Goal: Task Accomplishment & Management: Manage account settings

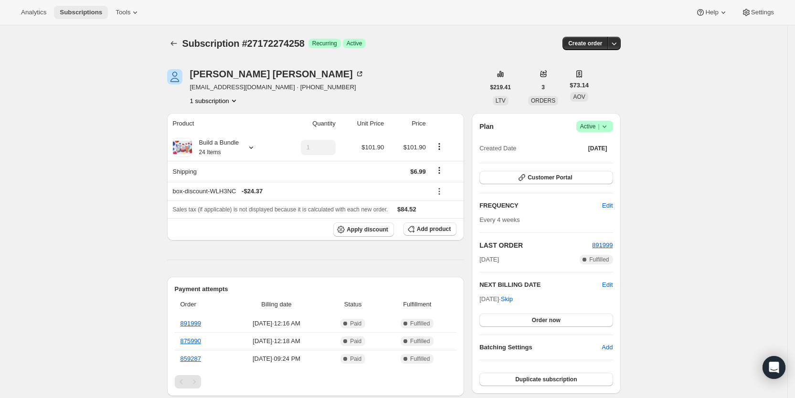
click at [79, 10] on span "Subscriptions" at bounding box center [81, 13] width 42 height 8
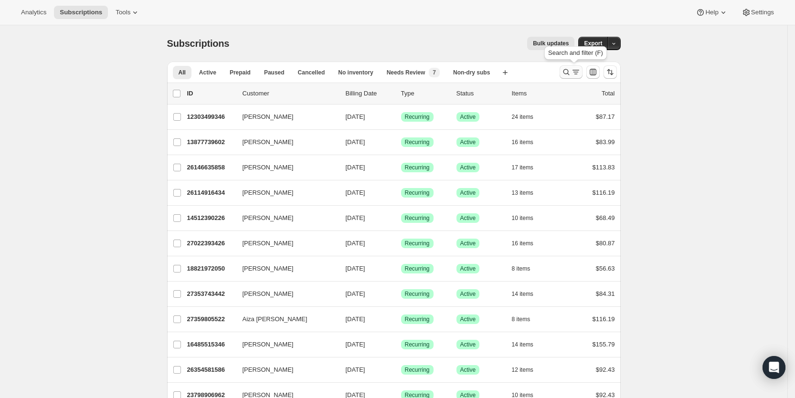
click at [575, 69] on icon "Search and filter results" at bounding box center [576, 72] width 10 height 10
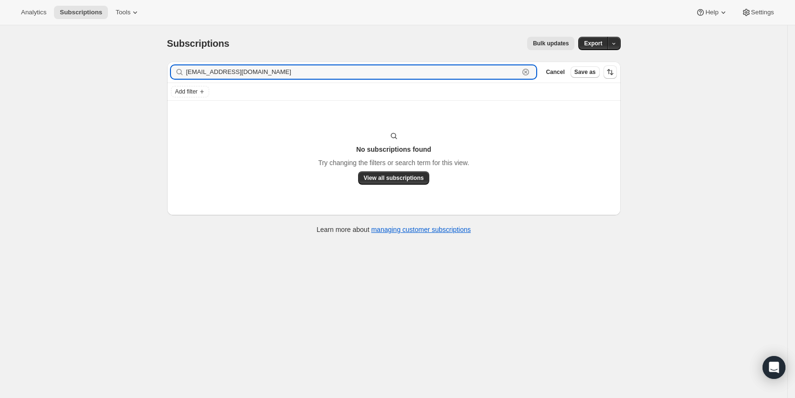
drag, startPoint x: 287, startPoint y: 69, endPoint x: 188, endPoint y: 69, distance: 98.3
click at [188, 69] on div "[EMAIL_ADDRESS][DOMAIN_NAME] Clear" at bounding box center [354, 71] width 366 height 13
paste input "[PERSON_NAME]"
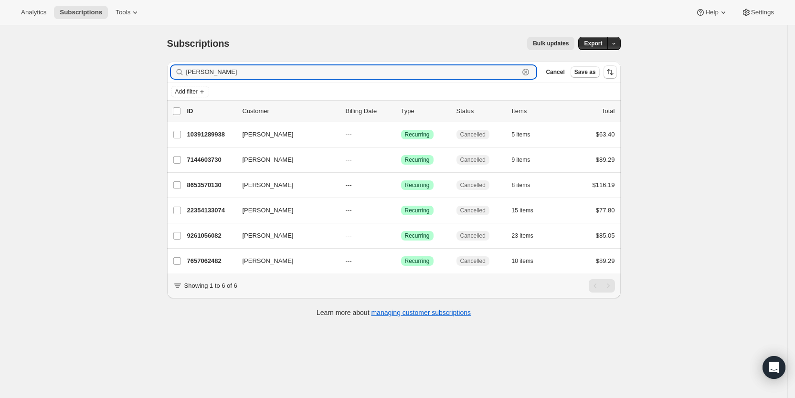
drag, startPoint x: 250, startPoint y: 75, endPoint x: 179, endPoint y: 71, distance: 70.3
click at [179, 71] on div "[PERSON_NAME] Clear" at bounding box center [354, 71] width 366 height 13
paste input "[EMAIL_ADDRESS][DOMAIN_NAME]"
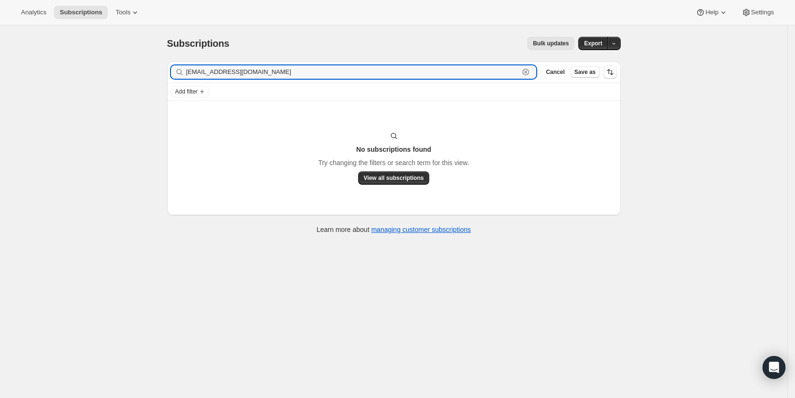
drag, startPoint x: 277, startPoint y: 73, endPoint x: 187, endPoint y: 72, distance: 90.2
click at [187, 72] on div "[EMAIL_ADDRESS][DOMAIN_NAME] Clear" at bounding box center [354, 71] width 366 height 13
paste input "chan.[PERSON_NAME]"
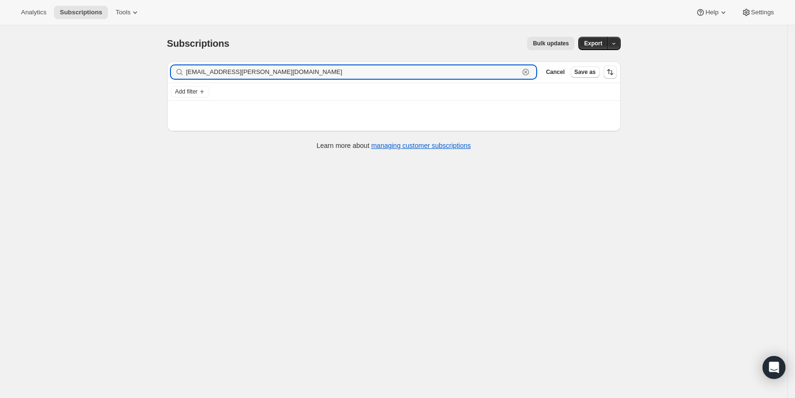
type input "[EMAIL_ADDRESS][PERSON_NAME][DOMAIN_NAME]"
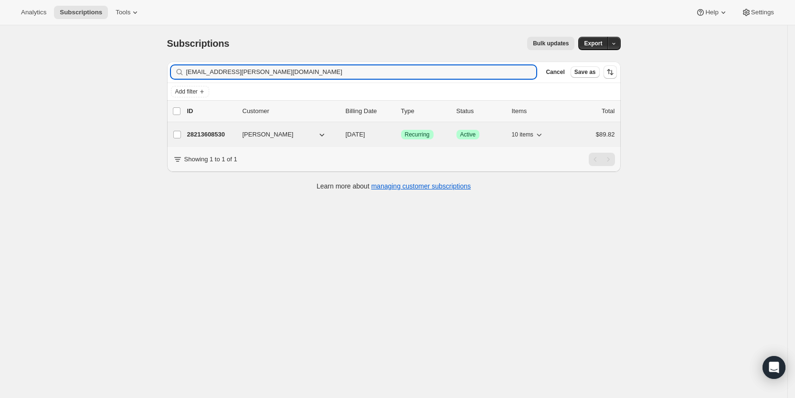
click at [364, 135] on span "[DATE]" at bounding box center [355, 134] width 20 height 7
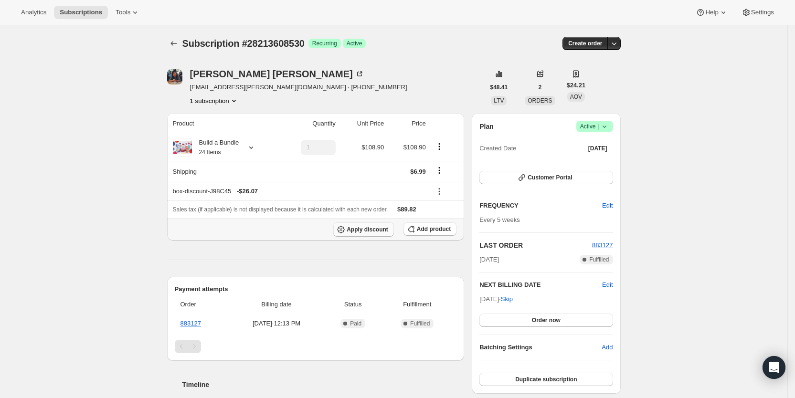
click at [372, 228] on span "Apply discount" at bounding box center [367, 230] width 42 height 8
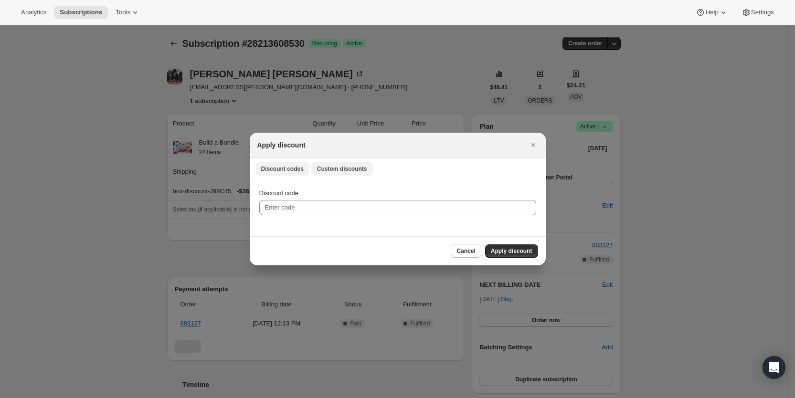
click at [341, 167] on span "Custom discounts" at bounding box center [342, 169] width 50 height 8
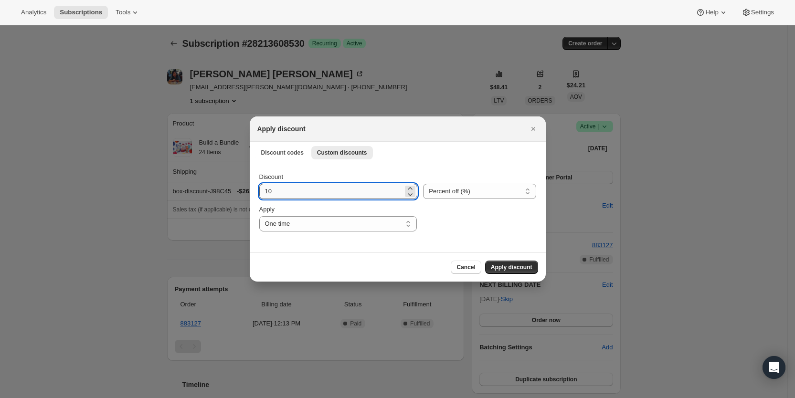
drag, startPoint x: 263, startPoint y: 192, endPoint x: 277, endPoint y: 193, distance: 13.4
click at [277, 193] on input "10" at bounding box center [331, 191] width 144 height 15
type input "25"
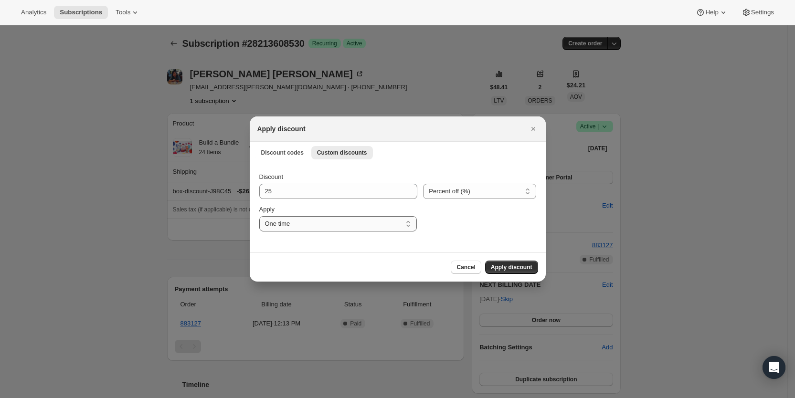
click at [293, 228] on select "One time Specify instances... Indefinitely" at bounding box center [337, 223] width 157 height 15
select select "specific"
click at [259, 216] on select "One time Specify instances... Indefinitely" at bounding box center [337, 223] width 157 height 15
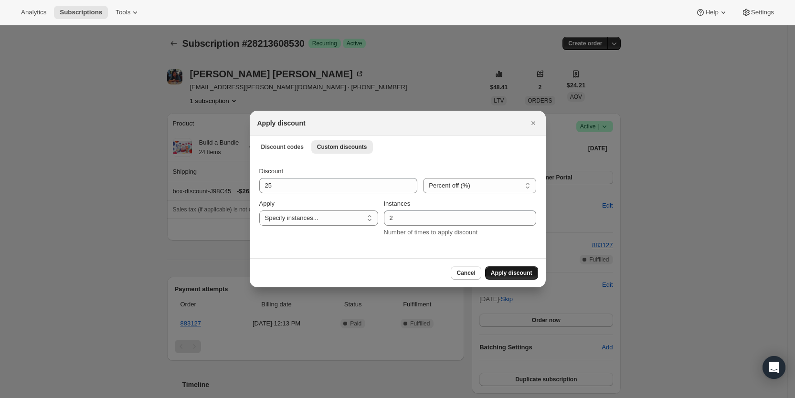
click at [517, 271] on span "Apply discount" at bounding box center [512, 273] width 42 height 8
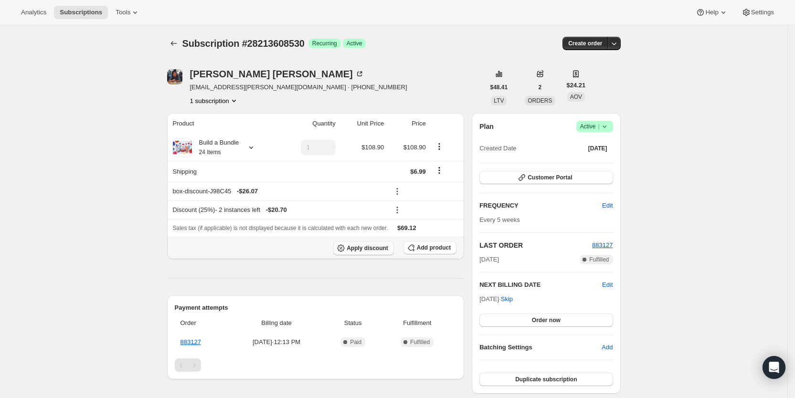
click at [379, 249] on span "Apply discount" at bounding box center [367, 248] width 42 height 8
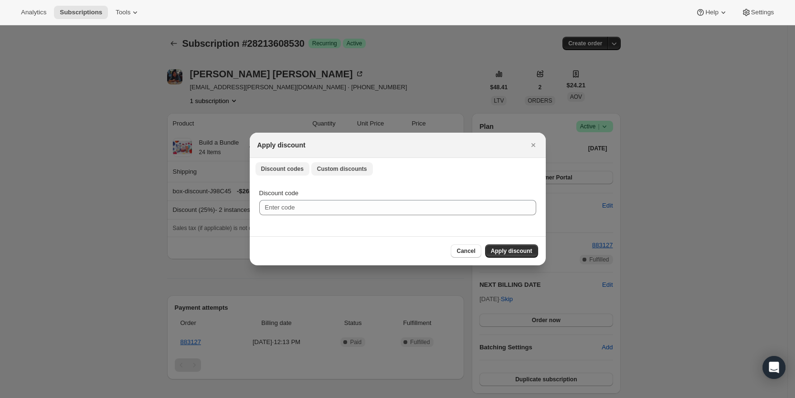
click at [340, 167] on span "Custom discounts" at bounding box center [342, 169] width 50 height 8
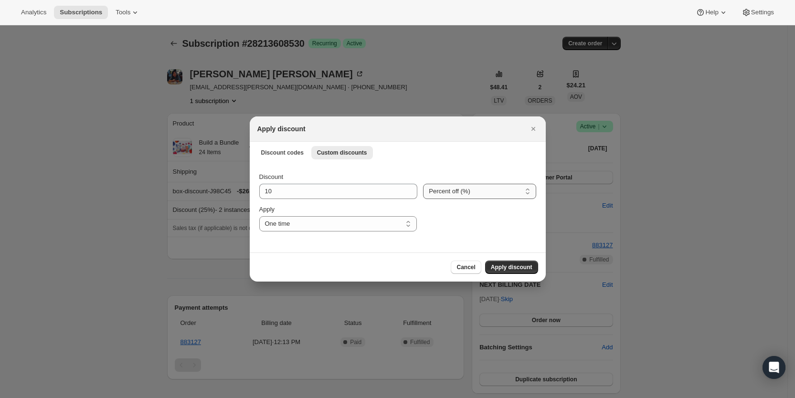
click at [437, 190] on select "Percent off (%) Amount off ($)" at bounding box center [479, 191] width 113 height 15
select select "fixed"
click at [423, 184] on select "Percent off (%) Amount off ($)" at bounding box center [479, 191] width 113 height 15
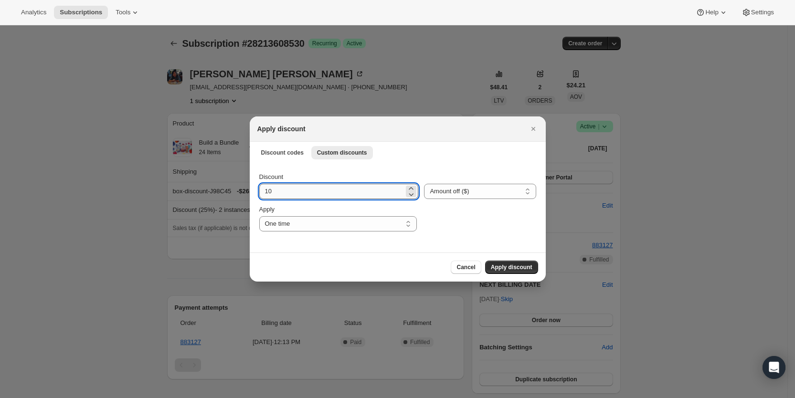
drag, startPoint x: 262, startPoint y: 197, endPoint x: 279, endPoint y: 194, distance: 17.4
click at [279, 194] on input "10" at bounding box center [331, 191] width 145 height 15
type input "6.99"
click at [291, 226] on select "One time Specify instances... Indefinitely" at bounding box center [337, 223] width 157 height 15
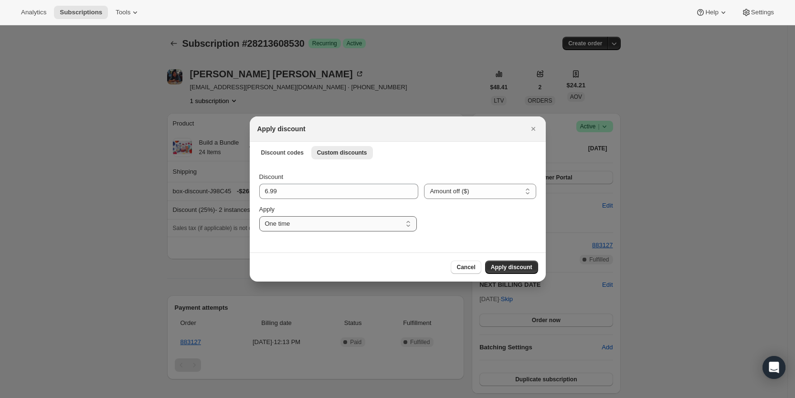
select select "specific"
click at [259, 216] on select "One time Specify instances... Indefinitely" at bounding box center [337, 223] width 157 height 15
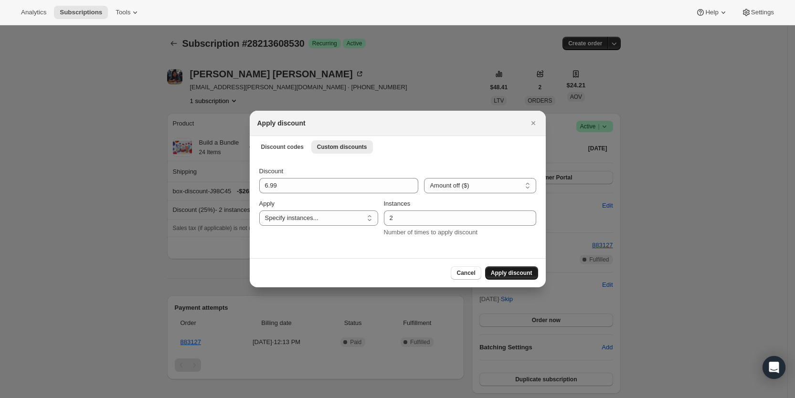
click at [515, 270] on span "Apply discount" at bounding box center [512, 273] width 42 height 8
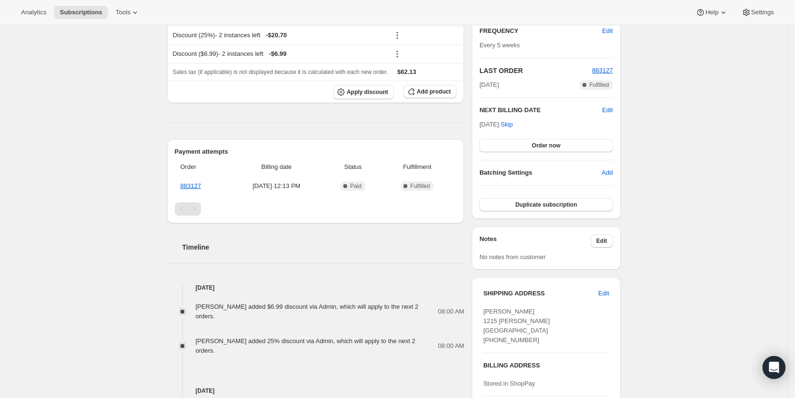
scroll to position [179, 0]
